Goal: Transaction & Acquisition: Purchase product/service

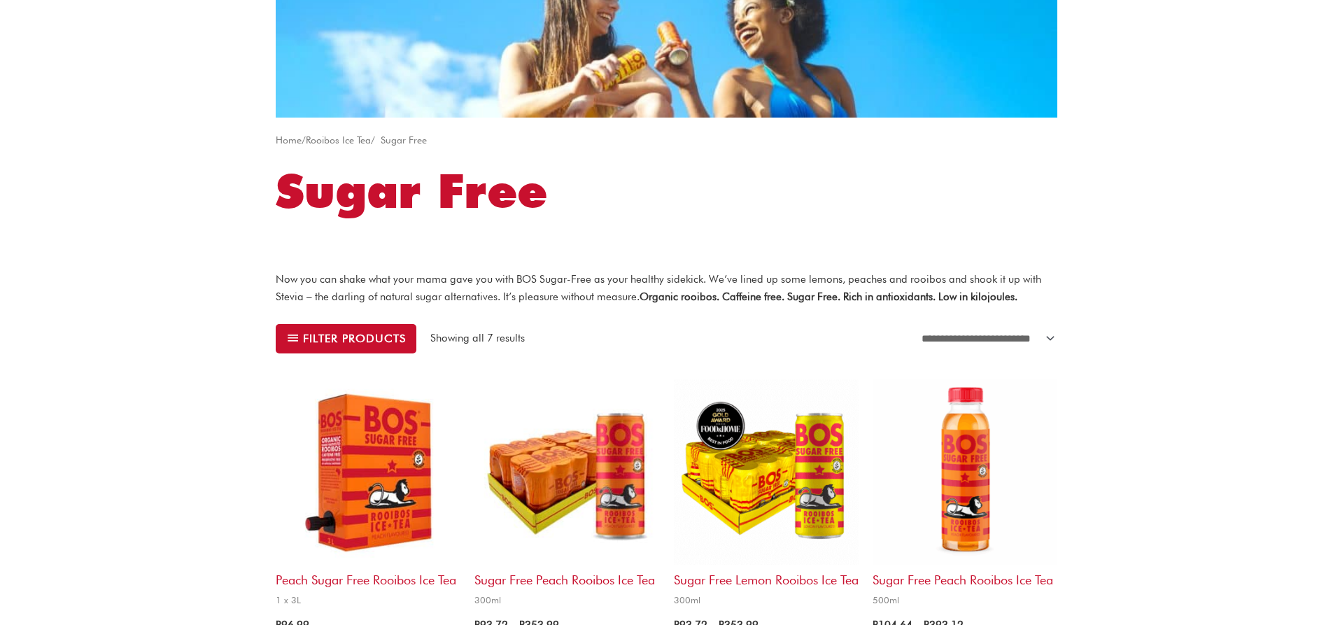
scroll to position [170, 0]
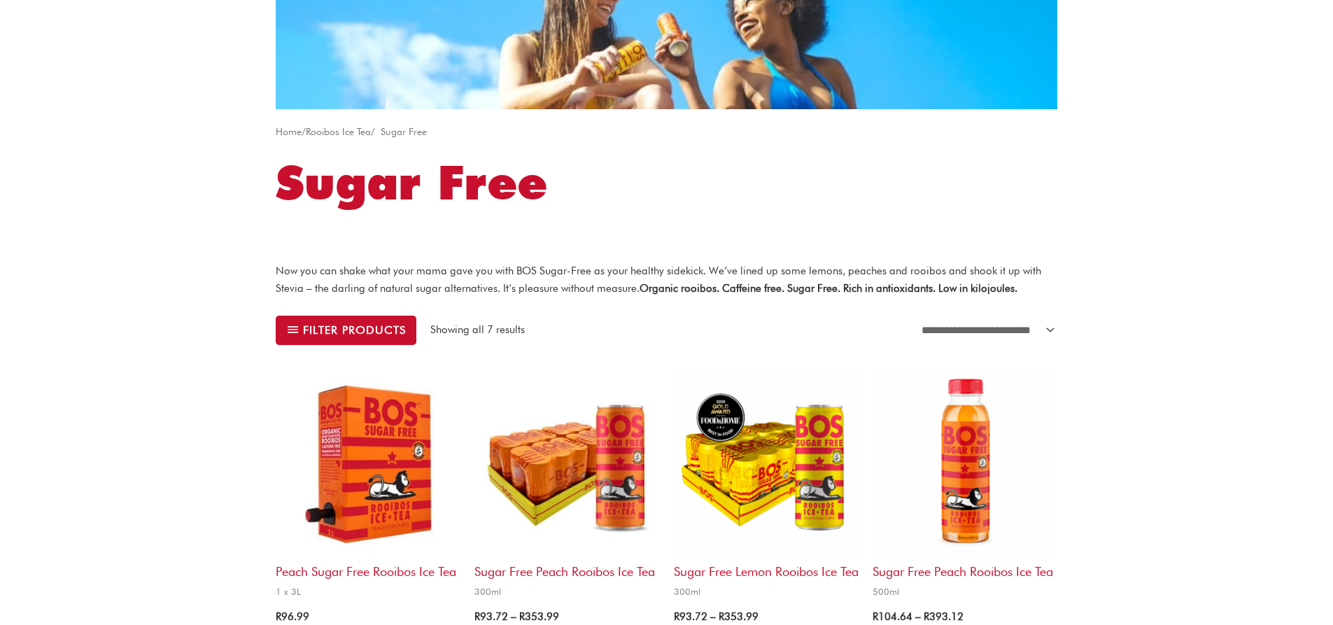
click at [539, 460] on img at bounding box center [566, 463] width 185 height 185
